Goal: Information Seeking & Learning: Find specific page/section

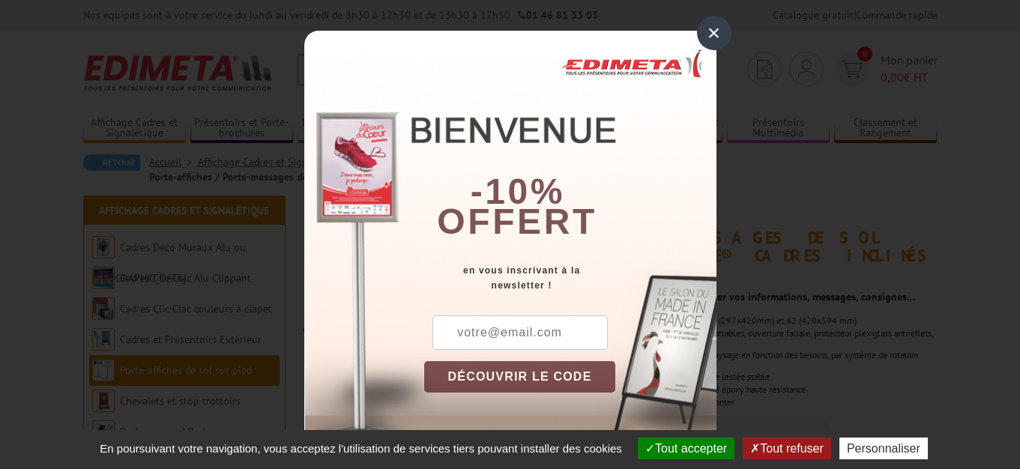
click at [707, 31] on div "×" at bounding box center [714, 33] width 34 height 34
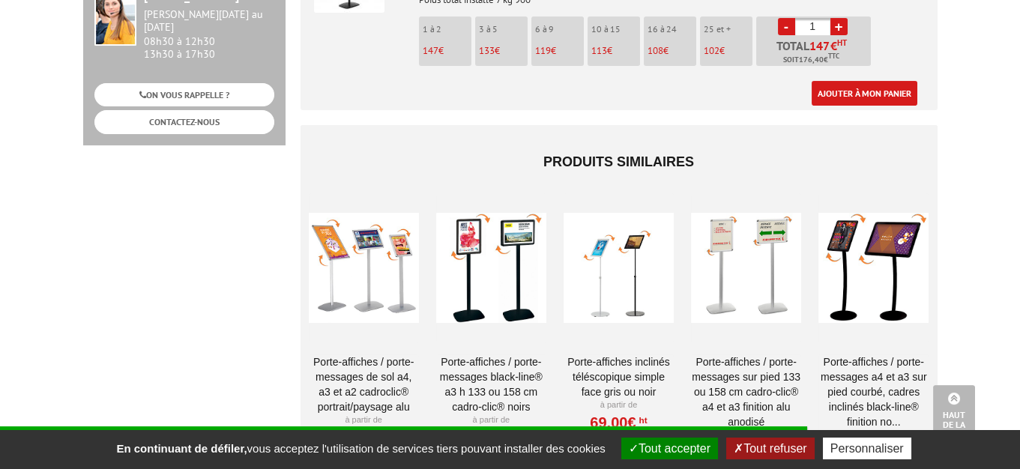
scroll to position [1128, 0]
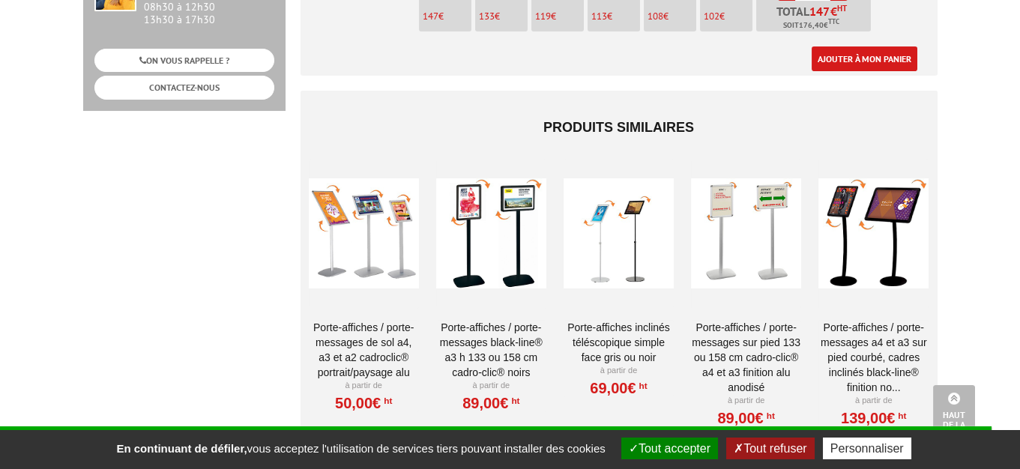
click at [612, 238] on div at bounding box center [619, 234] width 110 height 150
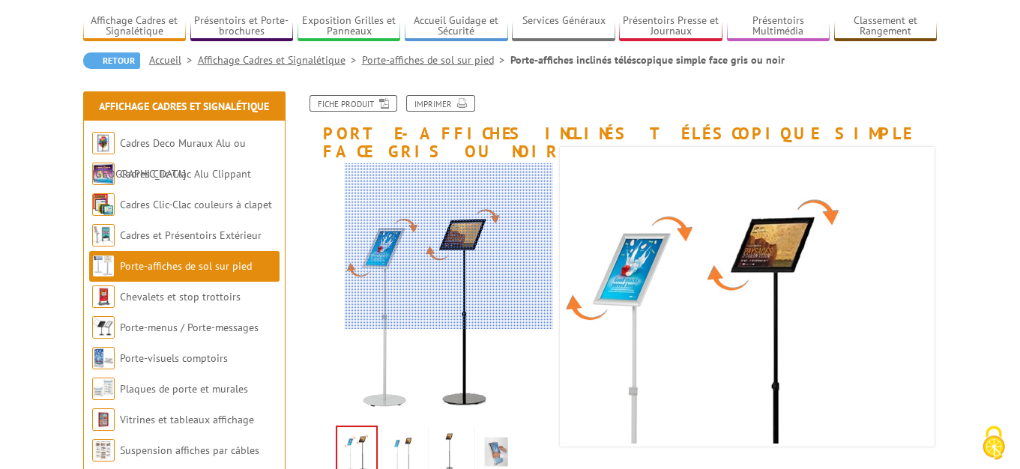
scroll to position [161, 0]
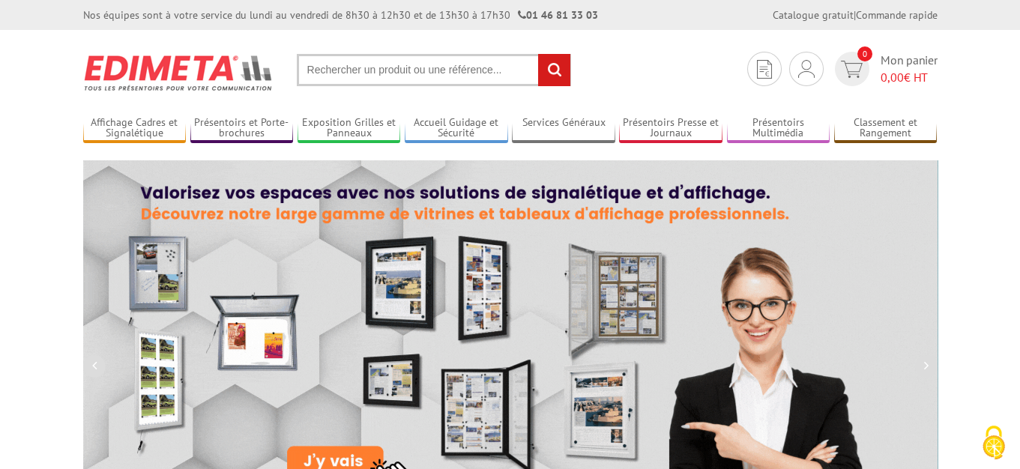
click at [379, 69] on input "text" at bounding box center [434, 70] width 274 height 32
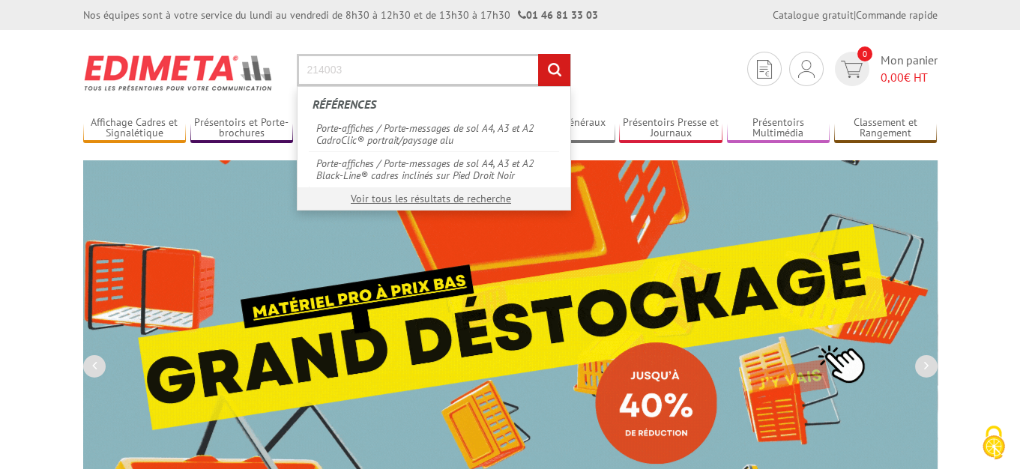
type input "214003"
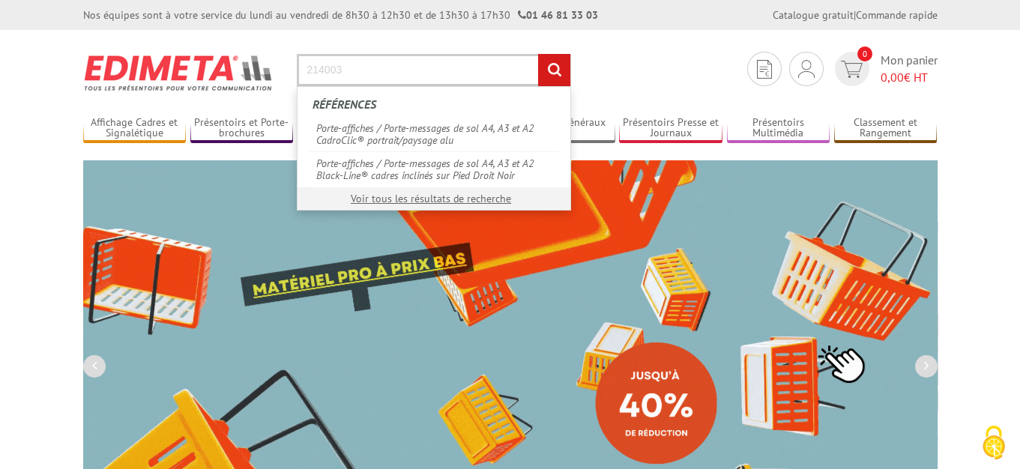
click at [538, 54] on input "rechercher" at bounding box center [554, 70] width 32 height 32
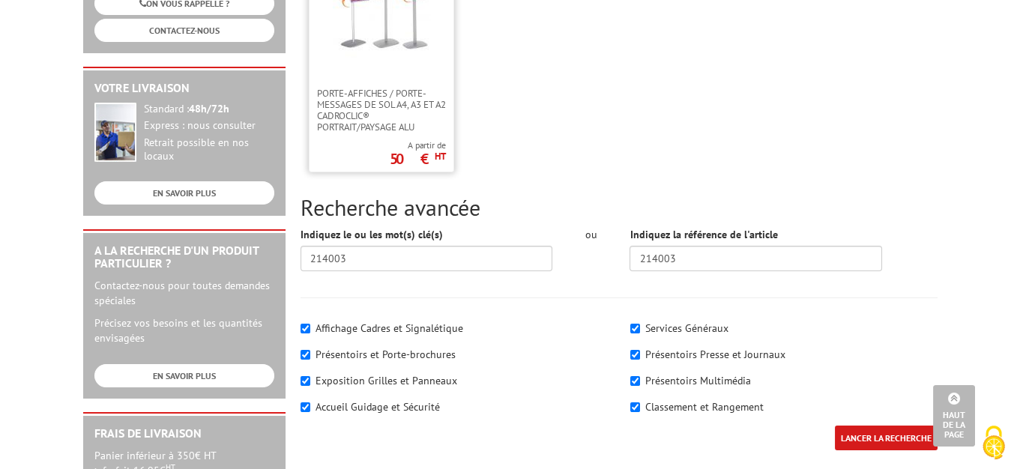
scroll to position [80, 0]
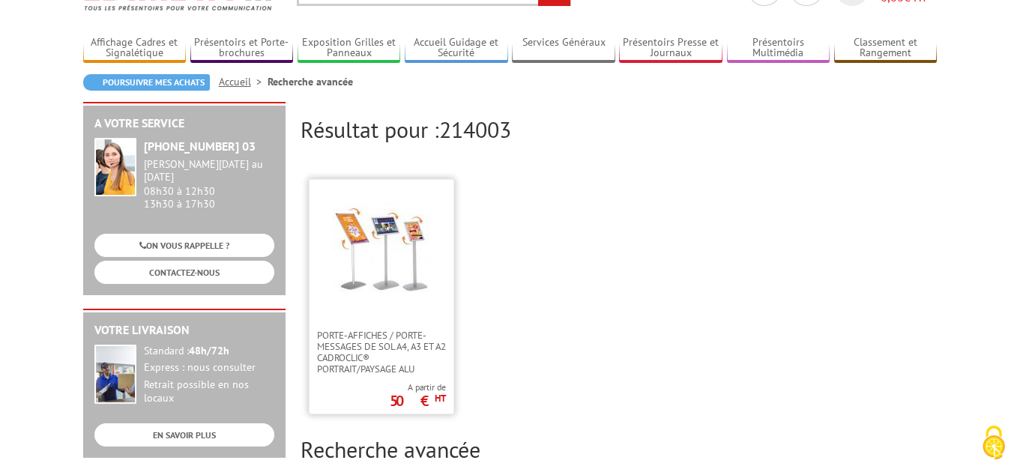
click at [385, 228] on img at bounding box center [381, 250] width 97 height 97
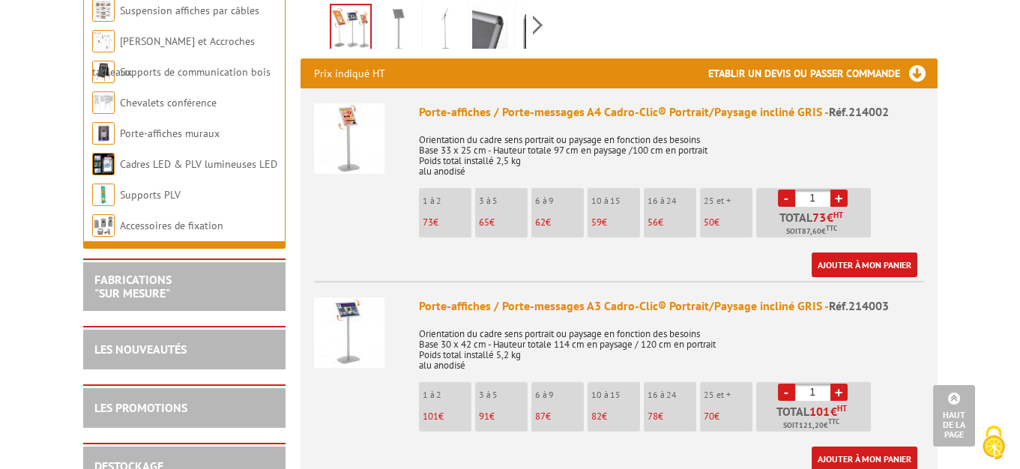
scroll to position [564, 0]
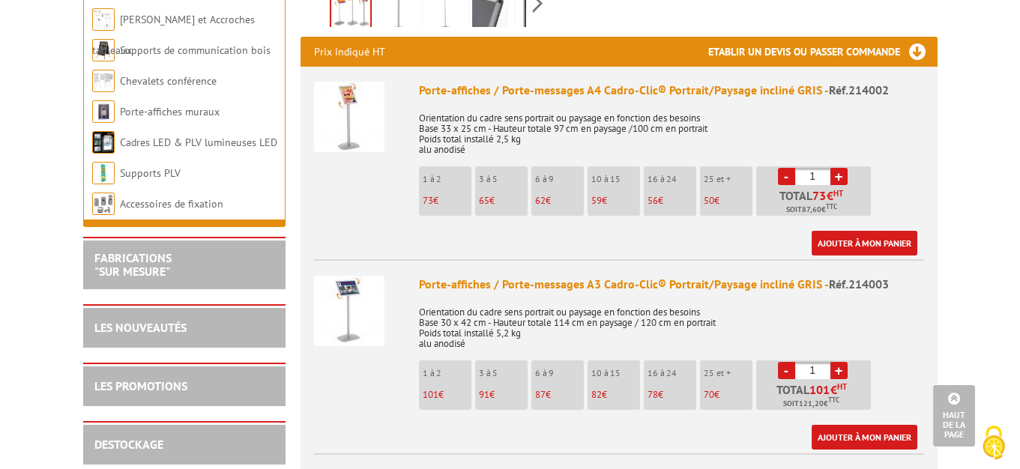
drag, startPoint x: 421, startPoint y: 266, endPoint x: 733, endPoint y: 322, distance: 316.9
click at [733, 322] on div "Porte-affiches / Porte-messages A3 Cadro-Clic® Portrait/Paysage incliné GRIS - …" at bounding box center [671, 363] width 505 height 174
copy div "Porte-affiches / Porte-messages A3 Cadro-Clic® Portrait/Paysage incliné GRIS - …"
click at [348, 314] on img at bounding box center [349, 311] width 70 height 70
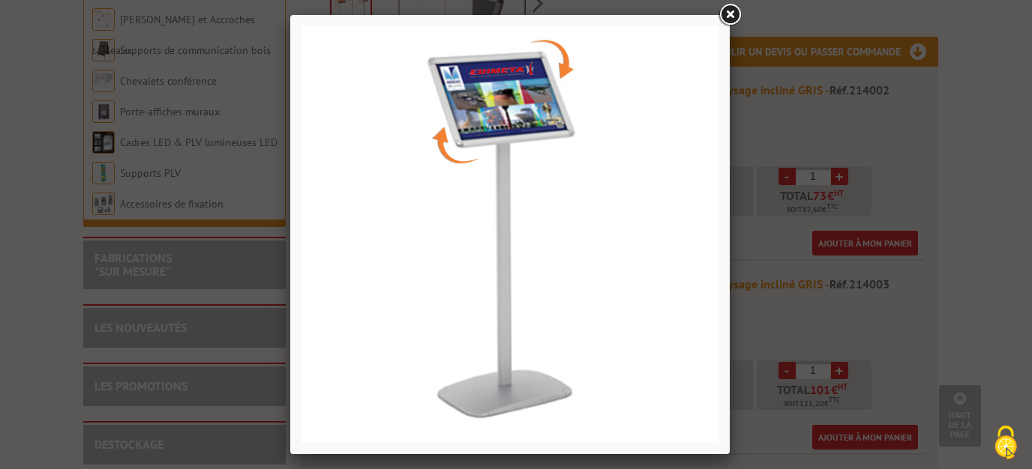
click at [731, 13] on link at bounding box center [729, 14] width 27 height 27
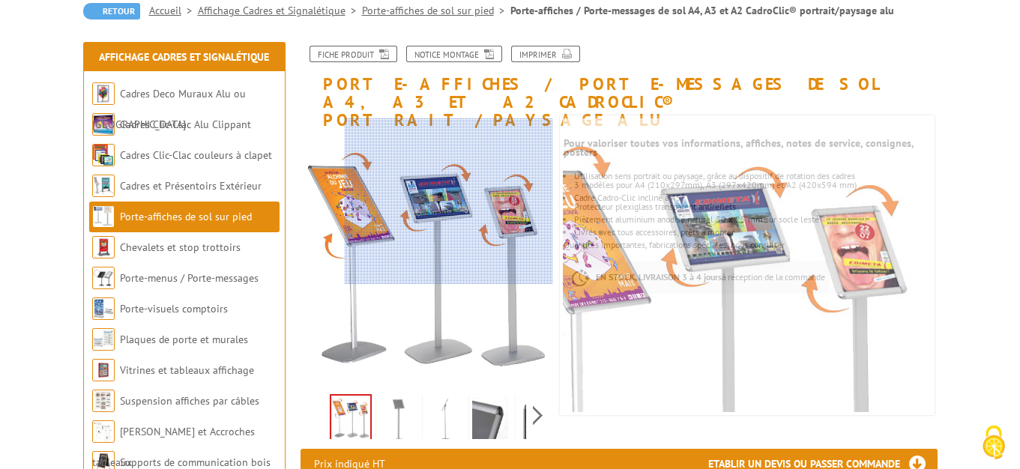
scroll to position [0, 0]
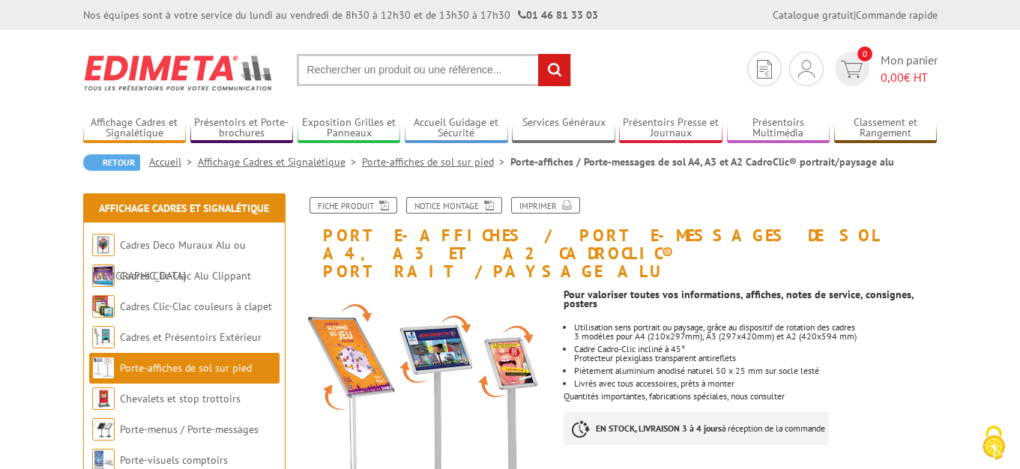
click at [468, 69] on input "text" at bounding box center [434, 70] width 274 height 32
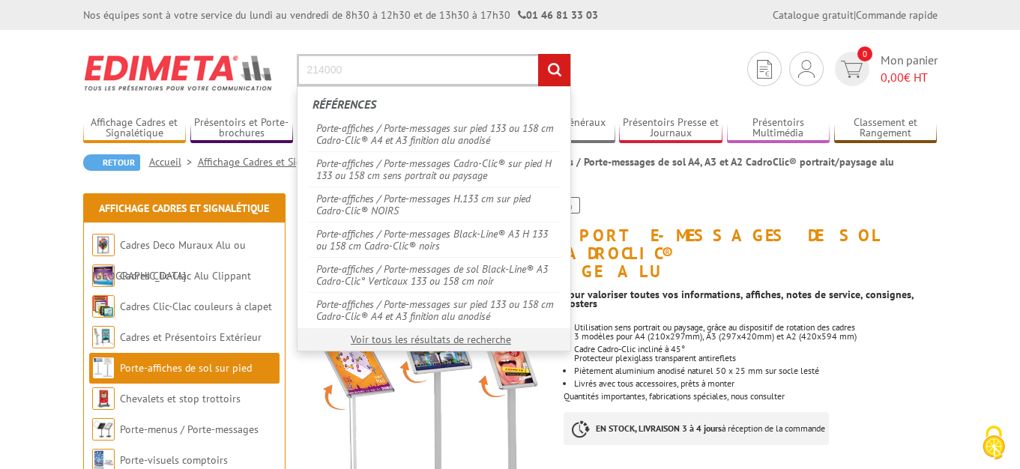
type input "214000"
click at [538, 54] on input "rechercher" at bounding box center [554, 70] width 32 height 32
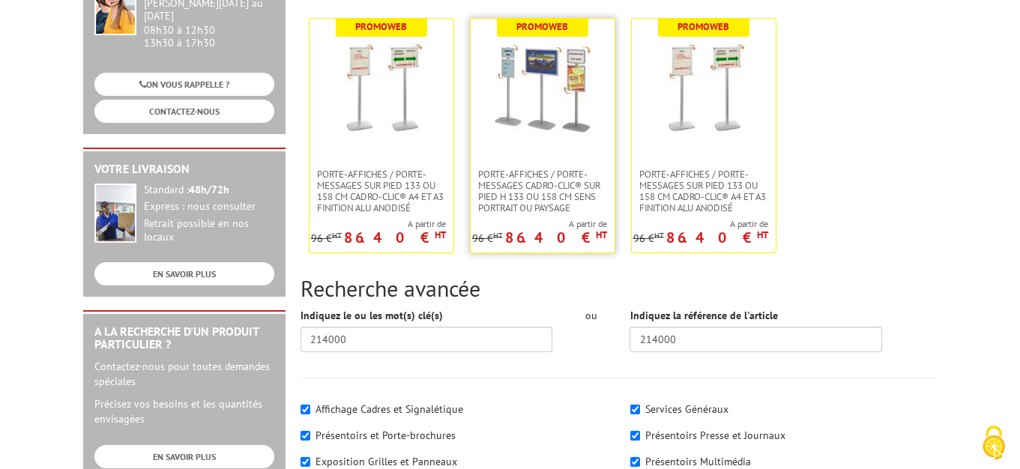
scroll to position [322, 0]
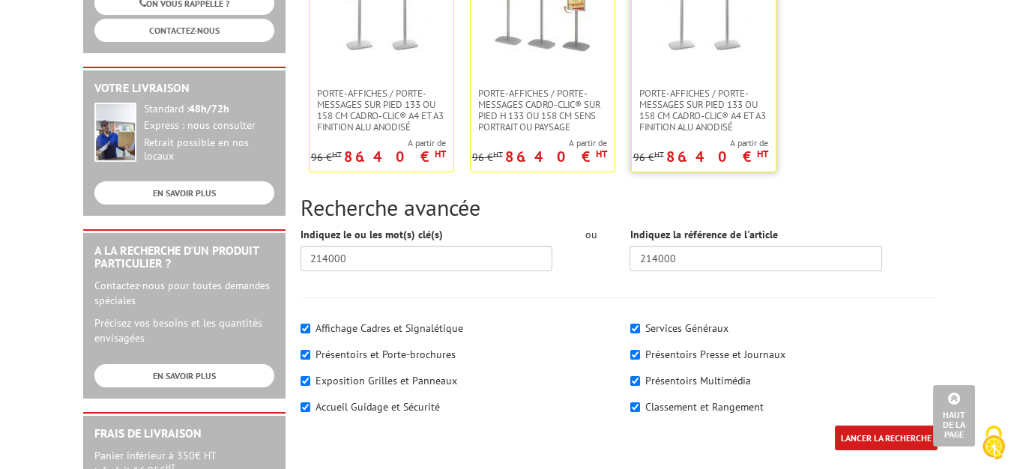
click at [688, 52] on img at bounding box center [703, 8] width 97 height 97
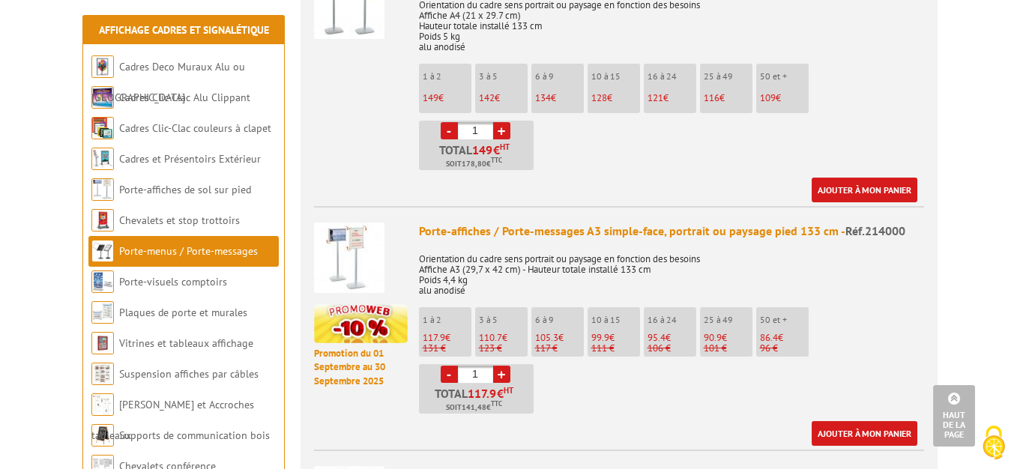
scroll to position [1047, 0]
